Goal: Navigation & Orientation: Find specific page/section

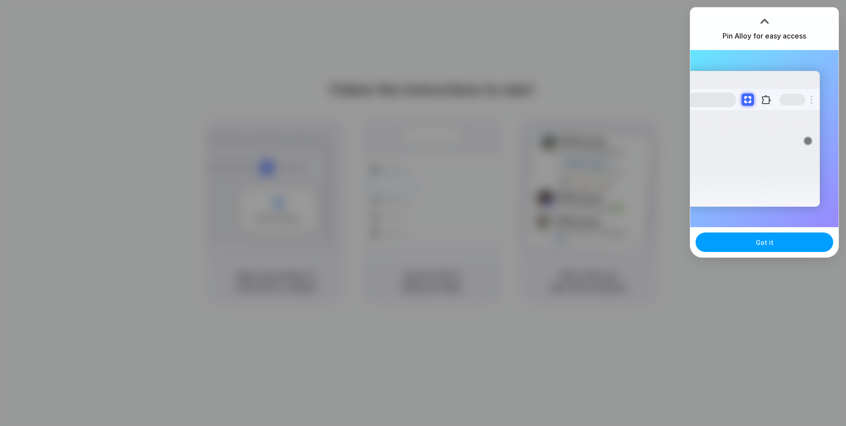
click at [775, 248] on button "Got it" at bounding box center [765, 241] width 138 height 19
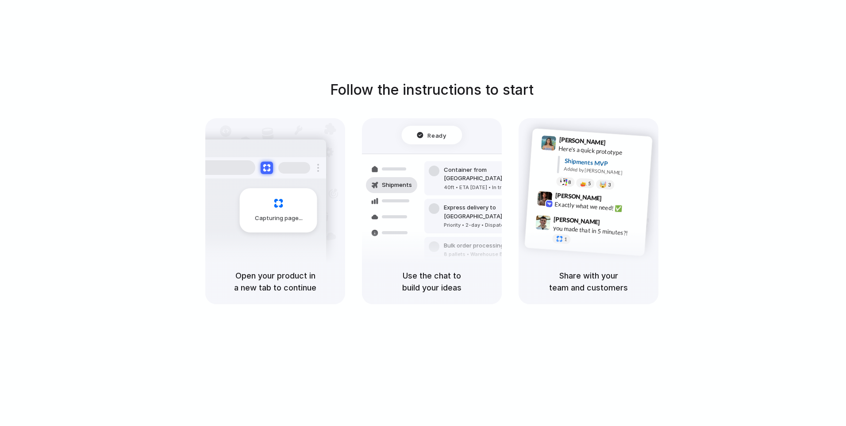
click at [254, 227] on div "Capturing page" at bounding box center [278, 210] width 77 height 44
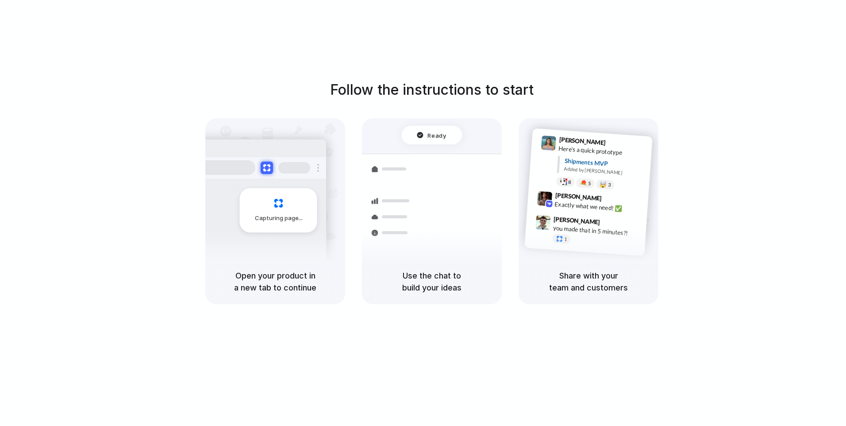
click at [437, 103] on div "Follow the instructions to start Capturing page Open your product in a new tab …" at bounding box center [432, 191] width 846 height 225
click at [435, 161] on div "Freight Shipments v1 Add our n |" at bounding box center [432, 152] width 126 height 54
click at [590, 173] on div "Added by Alloy" at bounding box center [604, 171] width 81 height 13
click at [497, 102] on div "Follow the instructions to start Capturing page Open your product in a new tab …" at bounding box center [432, 191] width 846 height 225
click at [494, 96] on h1 "Follow the instructions to start" at bounding box center [432, 89] width 204 height 21
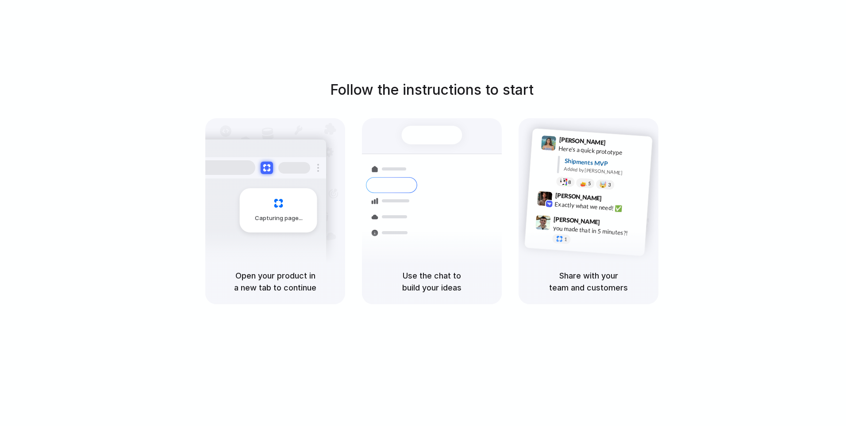
click at [441, 151] on div "Shipments Container from Shanghai 40ft • ETA Dec 28 • In transit Express delive…" at bounding box center [432, 201] width 150 height 153
click at [243, 225] on div "Capturing page" at bounding box center [278, 210] width 77 height 44
click at [284, 281] on h5 "Open your product in a new tab to continue" at bounding box center [275, 282] width 119 height 24
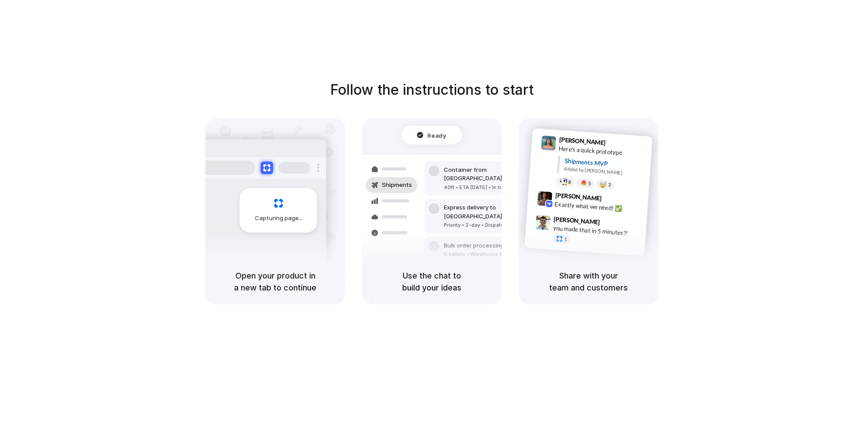
click at [558, 204] on div "Exactly what we need! ✅" at bounding box center [599, 206] width 89 height 15
click at [591, 291] on h5 "Share with your team and customers" at bounding box center [588, 282] width 119 height 24
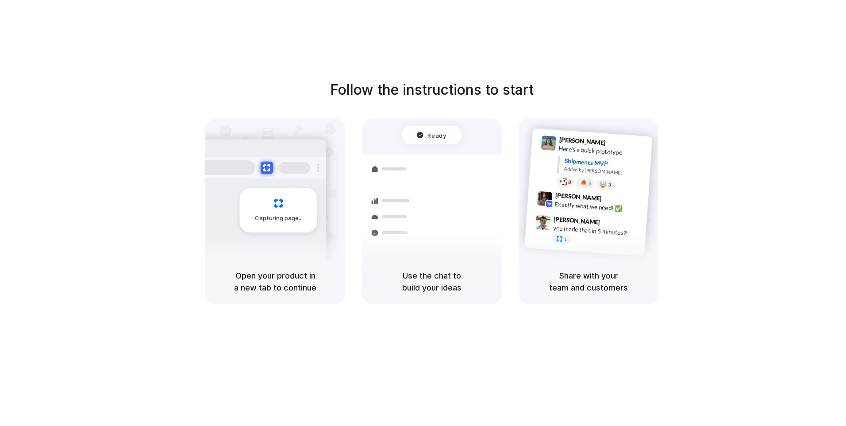
click at [376, 271] on h5 "Use the chat to build your ideas" at bounding box center [432, 282] width 119 height 24
click at [245, 287] on h5 "Open your product in a new tab to continue" at bounding box center [275, 282] width 119 height 24
click at [286, 231] on div "Capturing page" at bounding box center [278, 210] width 77 height 44
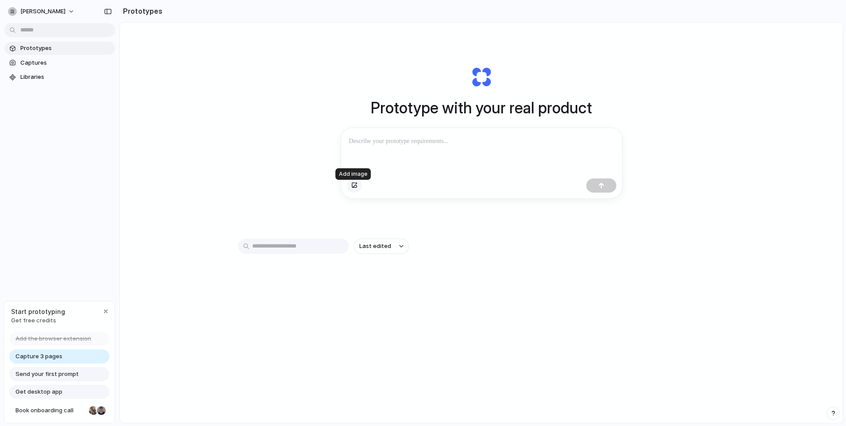
click at [353, 188] on div "button" at bounding box center [354, 185] width 6 height 5
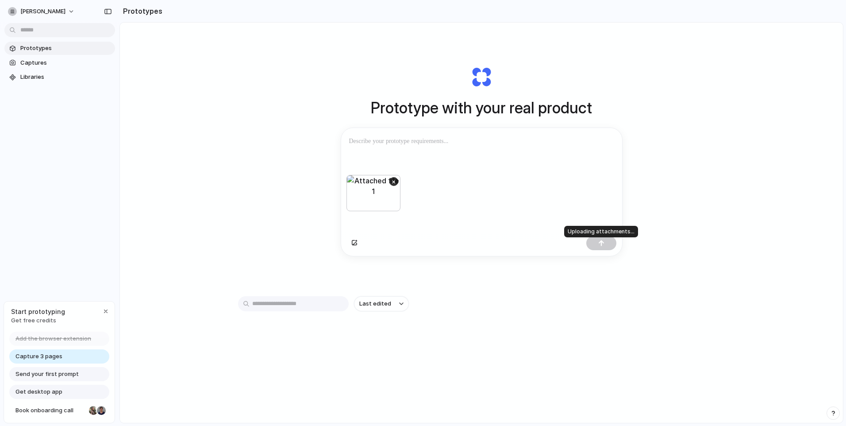
click at [598, 250] on div at bounding box center [601, 243] width 30 height 14
click at [427, 181] on div "×" at bounding box center [481, 204] width 281 height 58
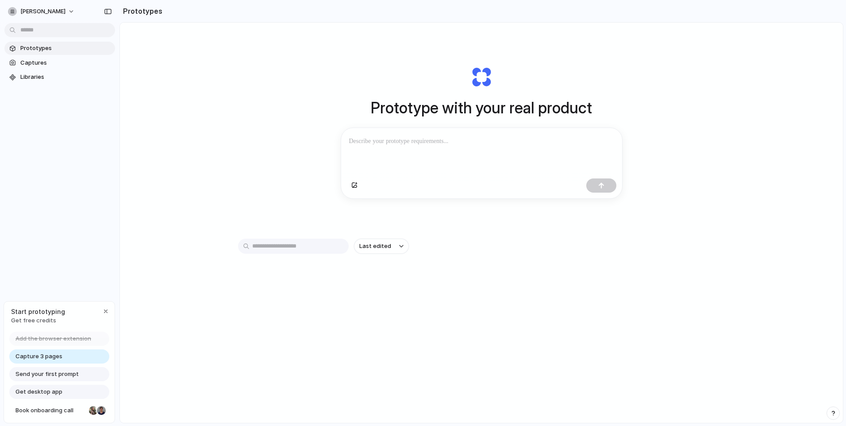
click at [387, 181] on div at bounding box center [481, 186] width 281 height 23
click at [356, 188] on button "button" at bounding box center [354, 185] width 15 height 14
